Goal: Register for event/course

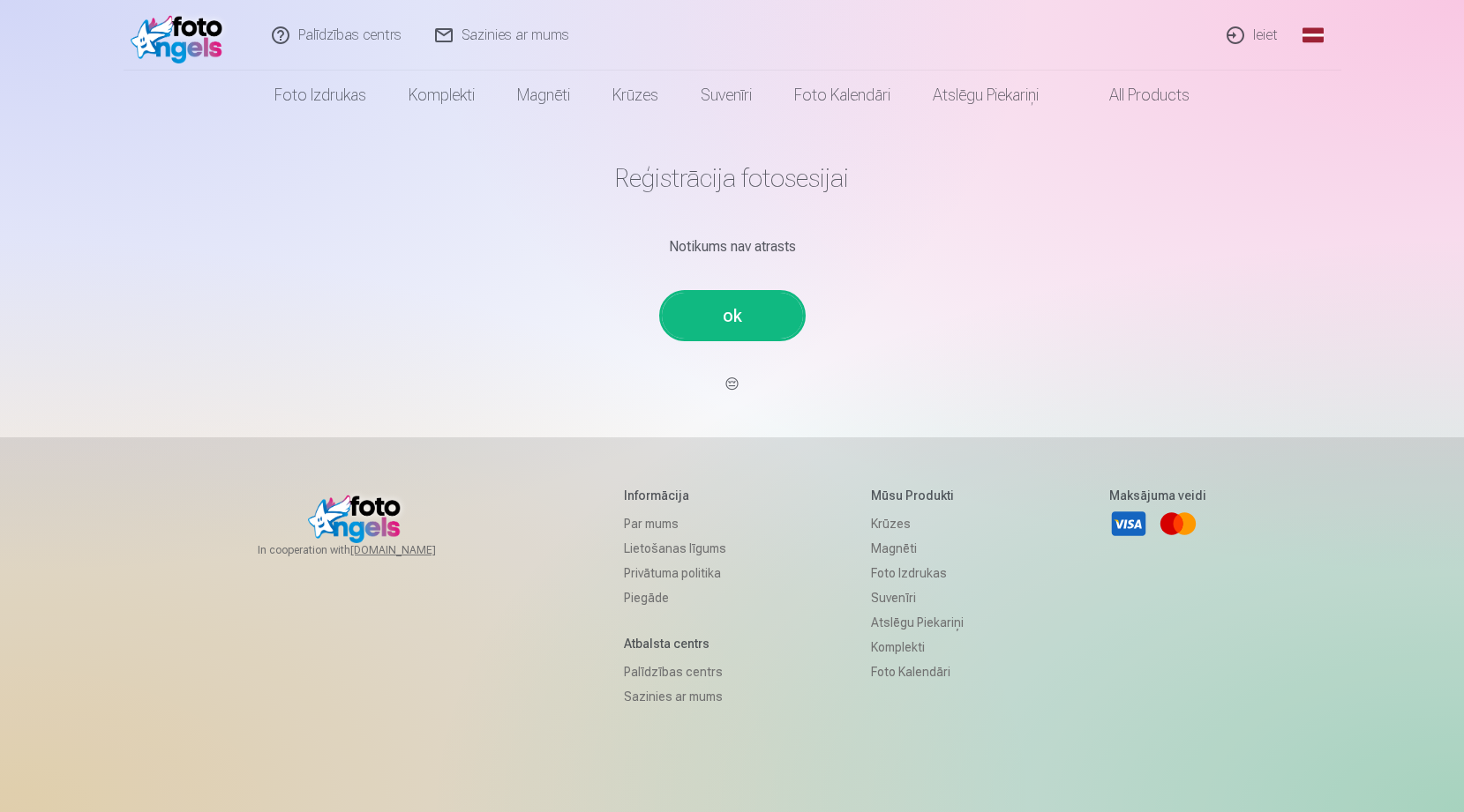
click at [745, 326] on link "ok" at bounding box center [732, 316] width 141 height 46
